Goal: Information Seeking & Learning: Learn about a topic

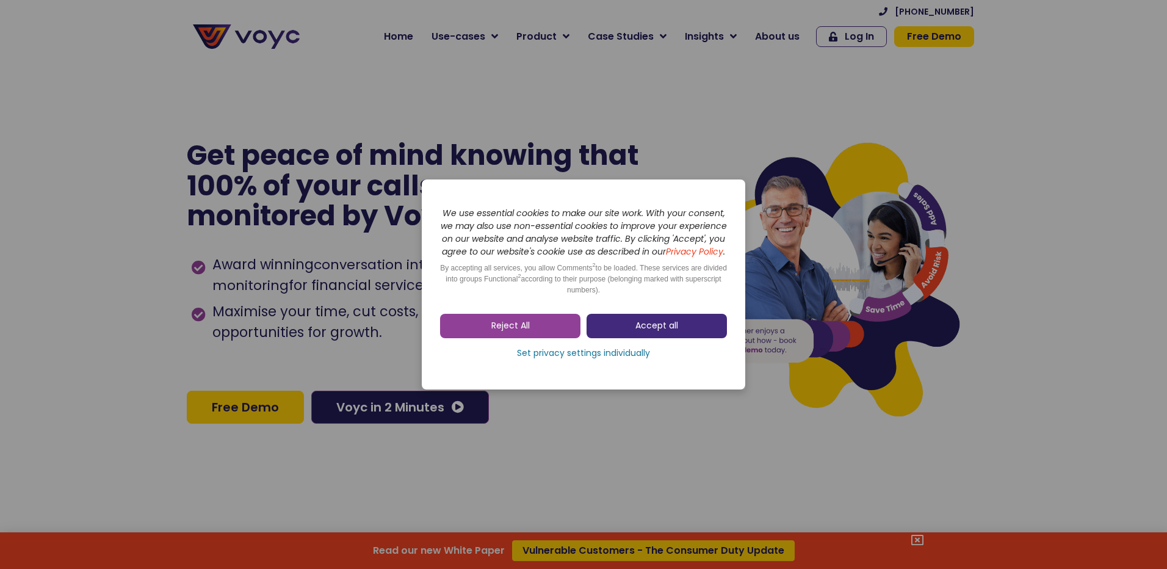
click at [620, 334] on link "Accept all" at bounding box center [657, 326] width 140 height 24
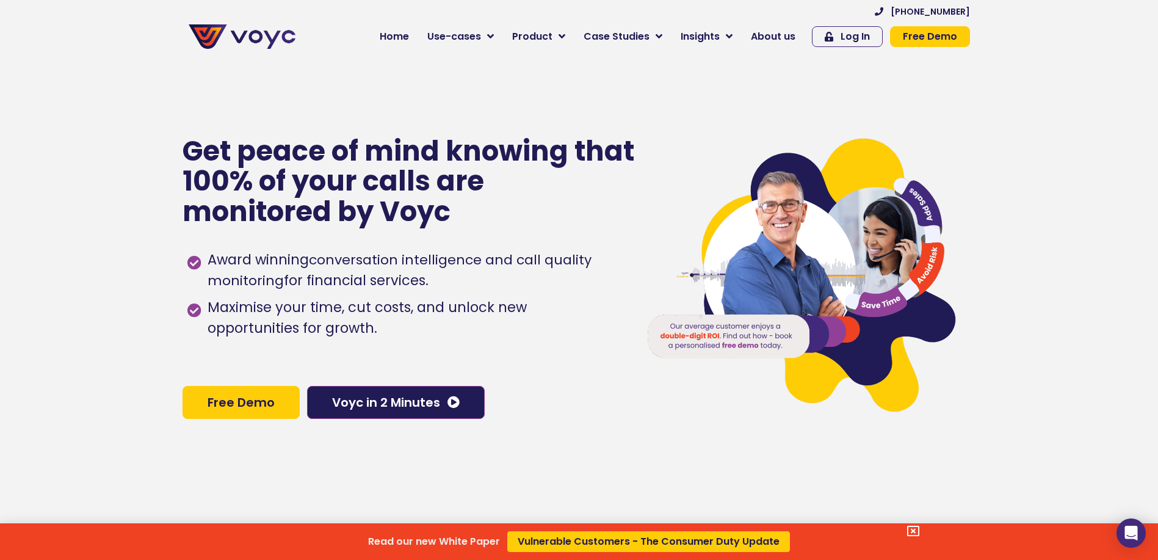
click at [432, 56] on div "Read our new White Paper Vulnerable Customers - The Consumer Duty Update" at bounding box center [579, 280] width 1158 height 560
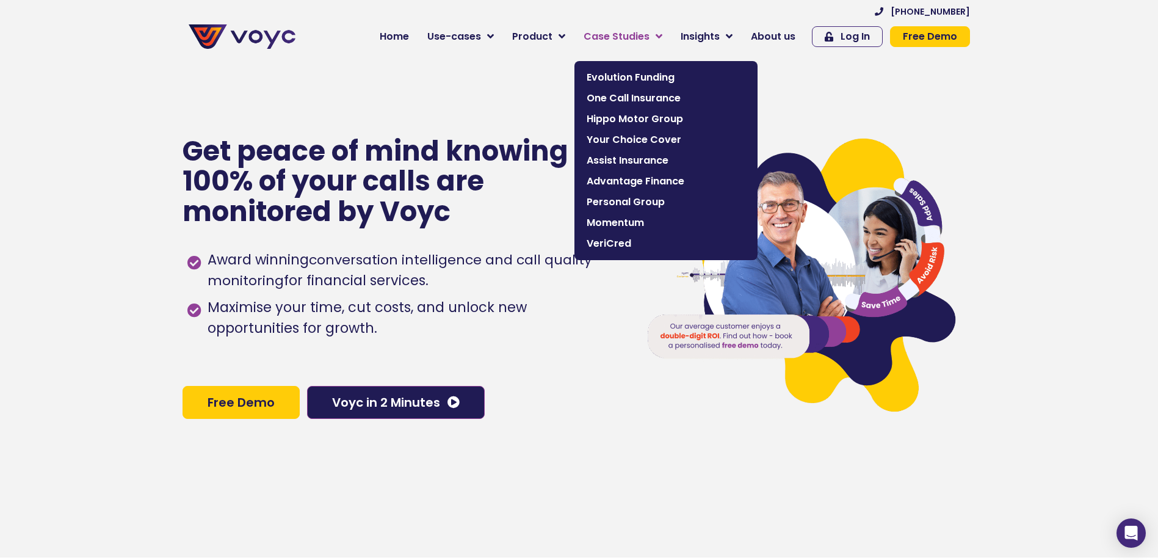
click at [645, 37] on span "Case Studies" at bounding box center [617, 36] width 66 height 15
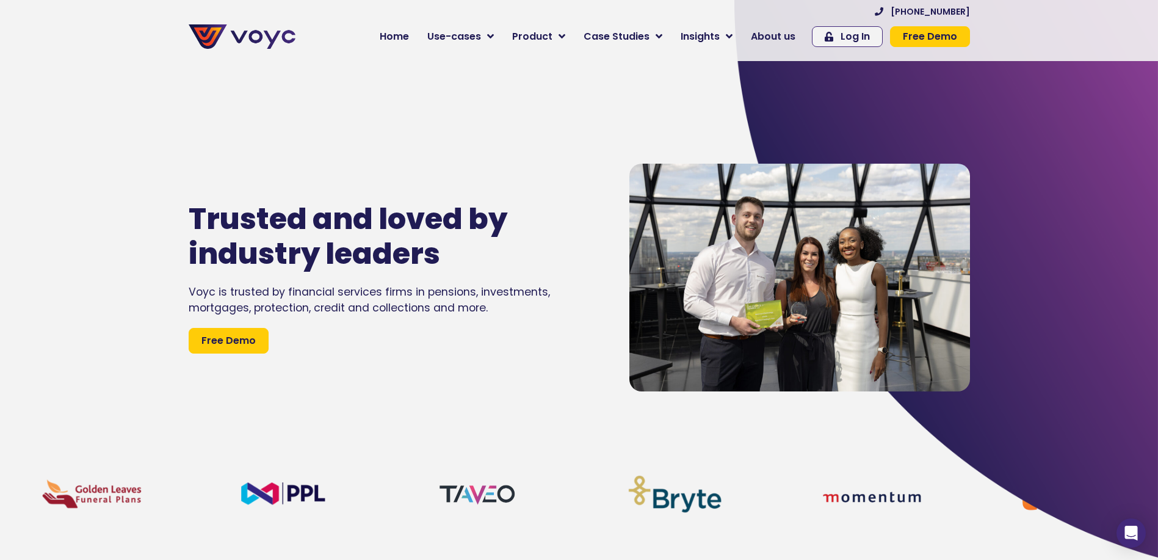
click at [269, 104] on div "Trusted and loved by industry leaders Voyc is trusted by financial services fir…" at bounding box center [397, 278] width 429 height 560
